Goal: Task Accomplishment & Management: Manage account settings

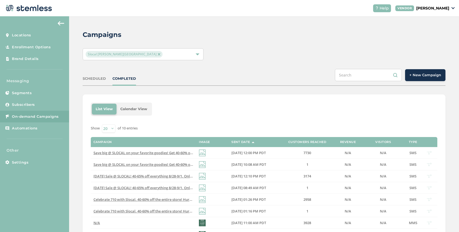
scroll to position [27, 0]
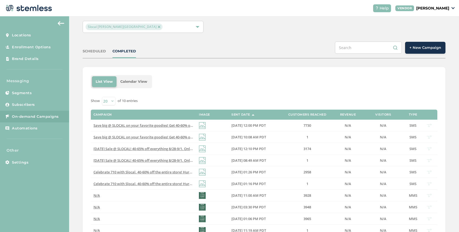
click at [131, 24] on span "Slocal [PERSON_NAME][GEOGRAPHIC_DATA]" at bounding box center [124, 27] width 77 height 7
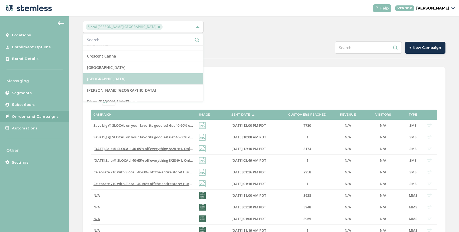
scroll to position [72, 0]
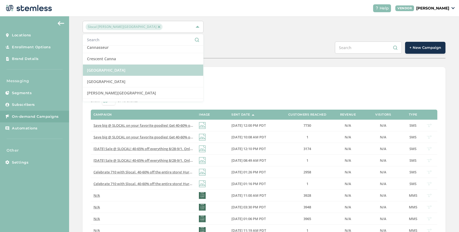
click at [131, 70] on li "[GEOGRAPHIC_DATA]" at bounding box center [143, 69] width 120 height 11
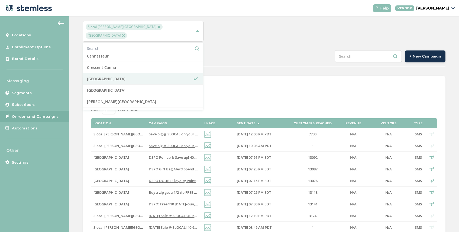
click at [158, 27] on img at bounding box center [159, 26] width 3 height 3
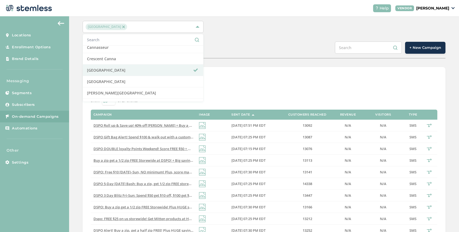
click at [219, 44] on div "SCHEDULED COMPLETED + New Campaign" at bounding box center [264, 49] width 363 height 17
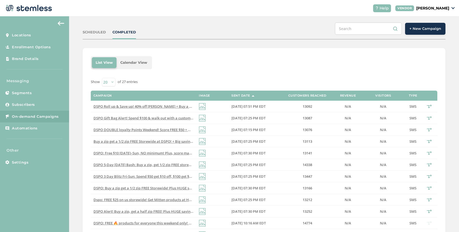
scroll to position [0, 0]
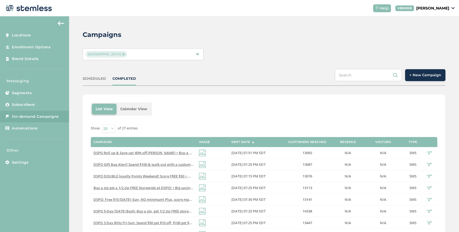
click at [135, 51] on div "[GEOGRAPHIC_DATA]" at bounding box center [140, 54] width 109 height 7
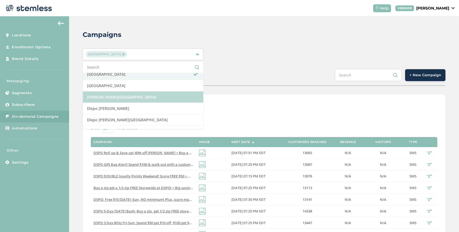
scroll to position [85, 0]
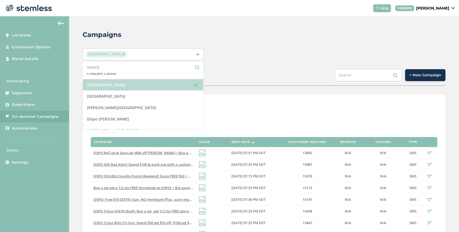
click at [128, 85] on li "[GEOGRAPHIC_DATA]" at bounding box center [143, 84] width 120 height 11
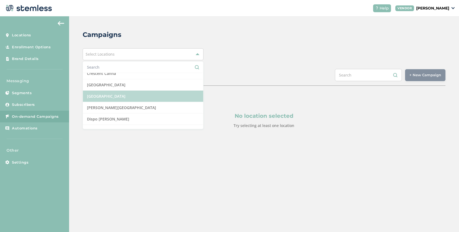
click at [129, 94] on li "[GEOGRAPHIC_DATA]" at bounding box center [143, 95] width 120 height 11
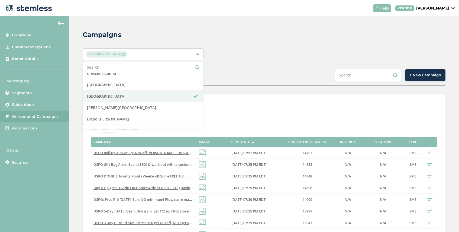
click at [216, 75] on div "SCHEDULED COMPLETED + New Campaign" at bounding box center [264, 77] width 363 height 17
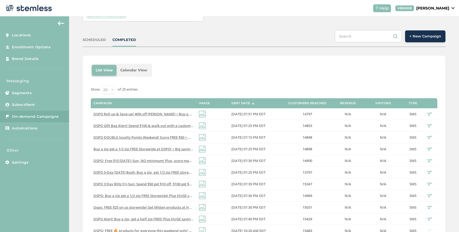
scroll to position [0, 0]
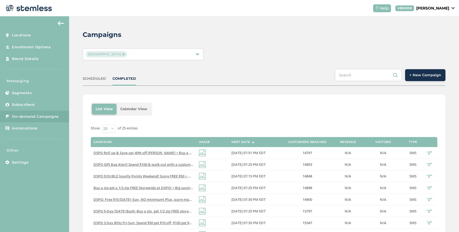
click at [123, 54] on img at bounding box center [123, 54] width 3 height 3
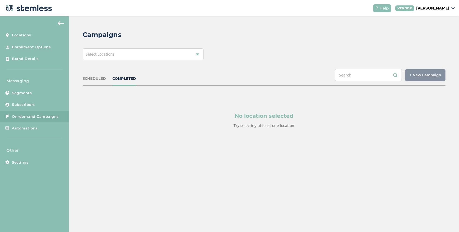
click at [128, 54] on div "Select Locations" at bounding box center [143, 54] width 121 height 12
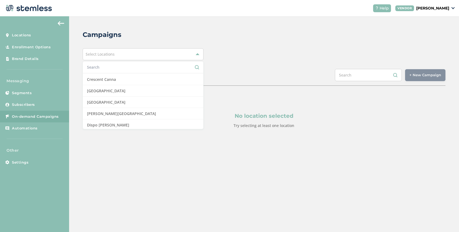
scroll to position [77, 0]
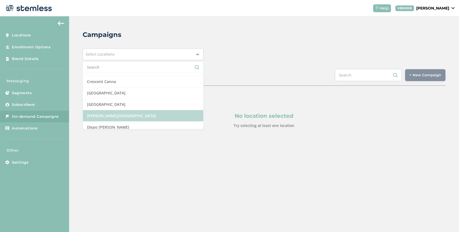
click at [133, 115] on li "[PERSON_NAME][GEOGRAPHIC_DATA]" at bounding box center [143, 115] width 120 height 11
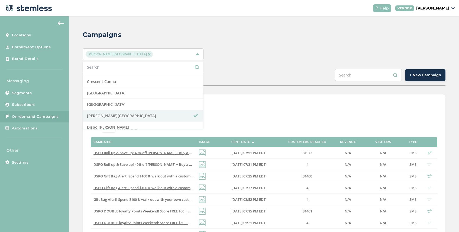
click at [244, 82] on div "SCHEDULED COMPLETED + New Campaign" at bounding box center [264, 77] width 363 height 17
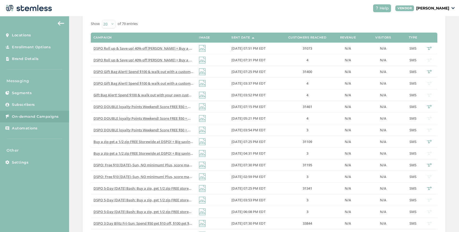
scroll to position [113, 0]
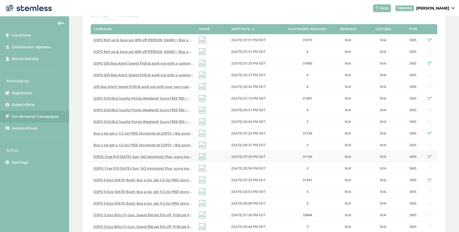
drag, startPoint x: 314, startPoint y: 156, endPoint x: 302, endPoint y: 157, distance: 12.3
click at [302, 157] on label "31195" at bounding box center [307, 156] width 49 height 5
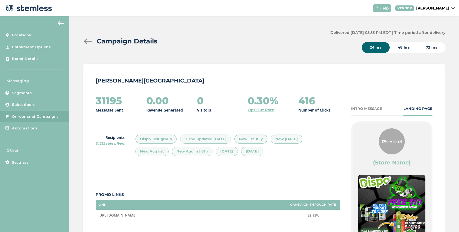
click at [87, 40] on div at bounding box center [88, 40] width 11 height 5
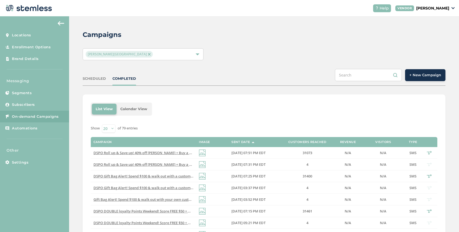
click at [148, 53] on img at bounding box center [149, 54] width 3 height 3
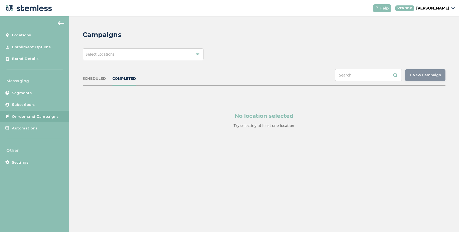
click at [126, 54] on div "Select Locations" at bounding box center [143, 54] width 121 height 12
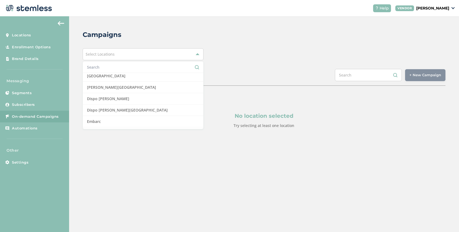
scroll to position [101, 0]
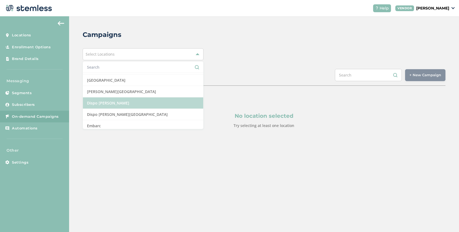
click at [129, 102] on li "Dispo [PERSON_NAME]" at bounding box center [143, 102] width 120 height 11
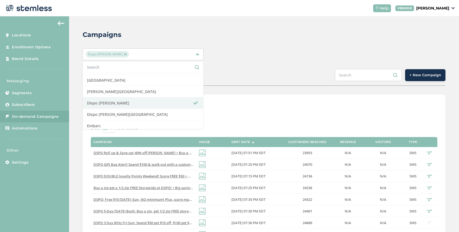
click at [218, 74] on div "SCHEDULED COMPLETED + New Campaign" at bounding box center [264, 77] width 363 height 17
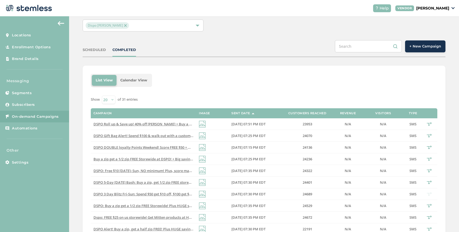
scroll to position [0, 0]
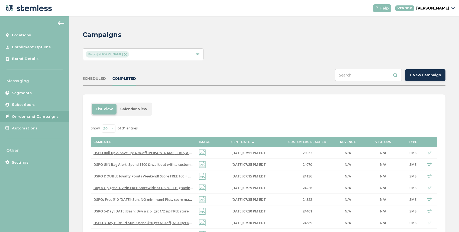
click at [124, 54] on img at bounding box center [125, 54] width 3 height 3
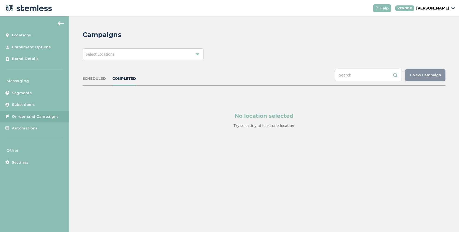
click at [121, 54] on div "Select Locations" at bounding box center [143, 54] width 121 height 12
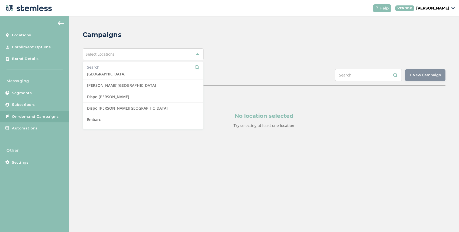
scroll to position [111, 0]
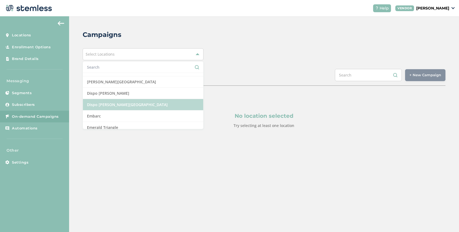
click at [127, 105] on li "Dispo [PERSON_NAME][GEOGRAPHIC_DATA]" at bounding box center [143, 104] width 120 height 11
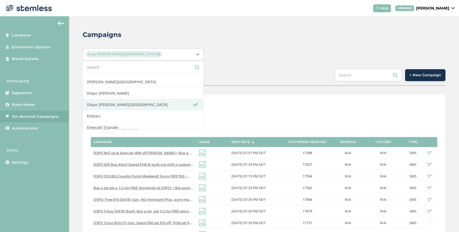
click at [229, 79] on div "SCHEDULED COMPLETED + New Campaign" at bounding box center [264, 77] width 363 height 17
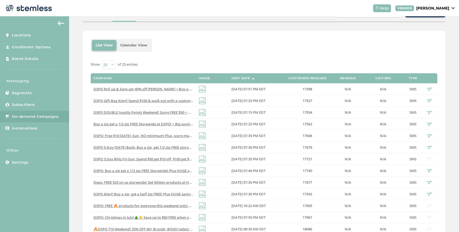
scroll to position [0, 0]
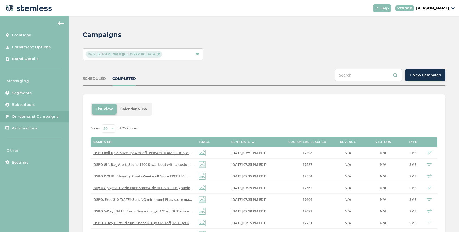
click at [125, 53] on span "Dispo [PERSON_NAME][GEOGRAPHIC_DATA]" at bounding box center [124, 54] width 77 height 7
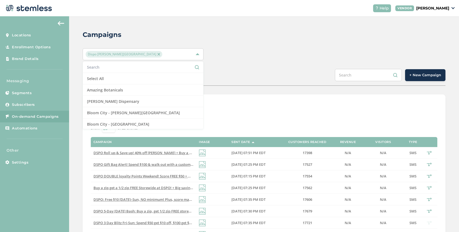
click at [130, 54] on div "Dispo [PERSON_NAME][GEOGRAPHIC_DATA]" at bounding box center [140, 54] width 109 height 7
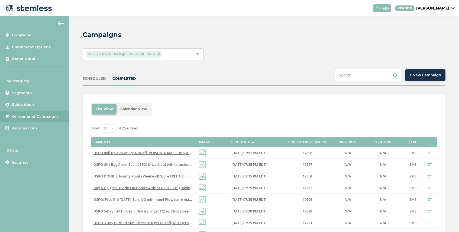
click at [157, 54] on img at bounding box center [158, 54] width 3 height 3
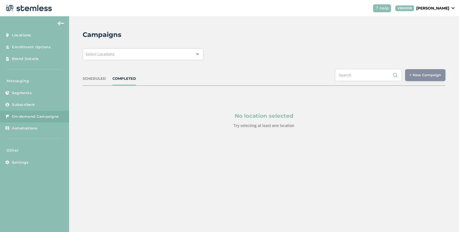
click at [124, 54] on div "Select Locations" at bounding box center [143, 54] width 121 height 12
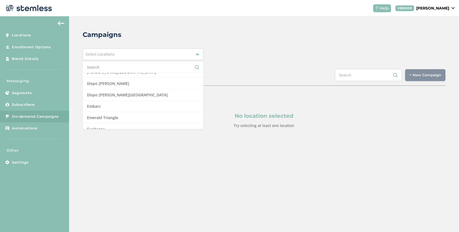
scroll to position [150, 0]
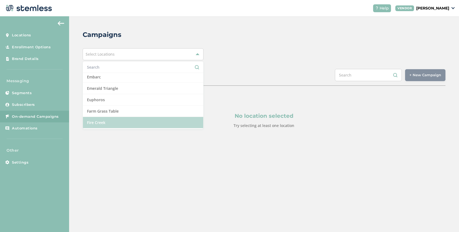
click at [119, 122] on li "Fire Creek" at bounding box center [143, 122] width 120 height 11
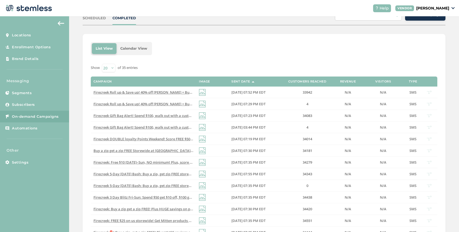
scroll to position [66, 0]
